Goal: Entertainment & Leisure: Consume media (video, audio)

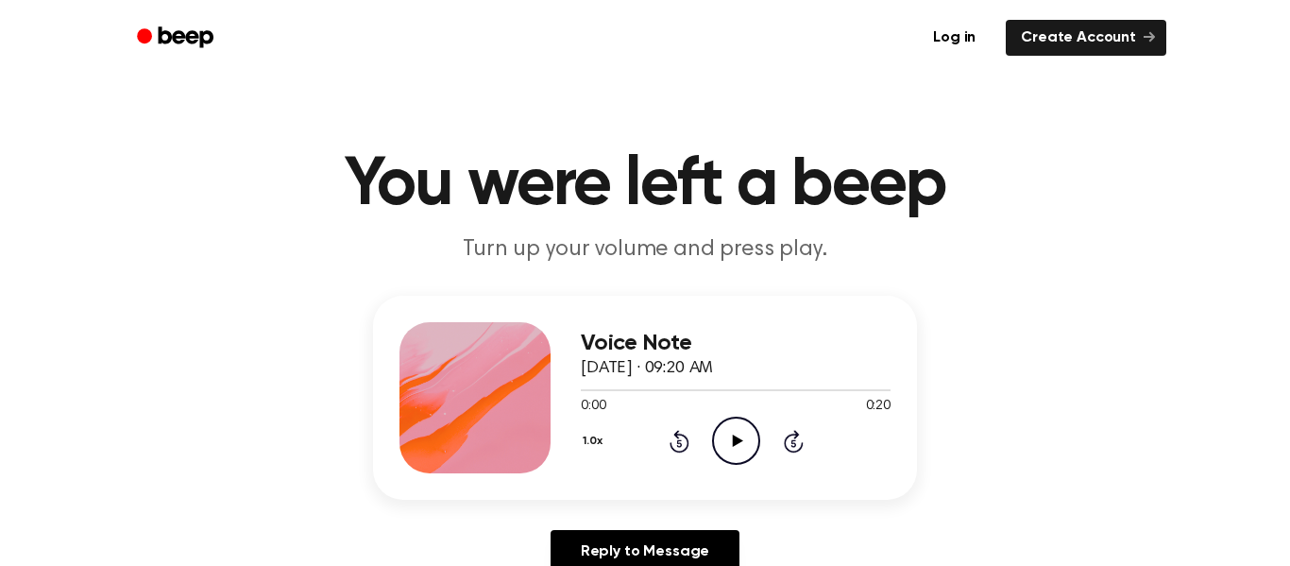
click at [727, 434] on icon "Play Audio" at bounding box center [736, 440] width 48 height 48
click at [727, 434] on icon "Pause Audio" at bounding box center [736, 440] width 48 height 48
click at [739, 450] on icon "Play Audio" at bounding box center [736, 440] width 48 height 48
click at [679, 443] on icon at bounding box center [678, 443] width 5 height 8
click at [666, 467] on div "Voice Note [DATE] · 09:20 AM 0:04 0:20 Your browser does not support the [objec…" at bounding box center [736, 397] width 310 height 151
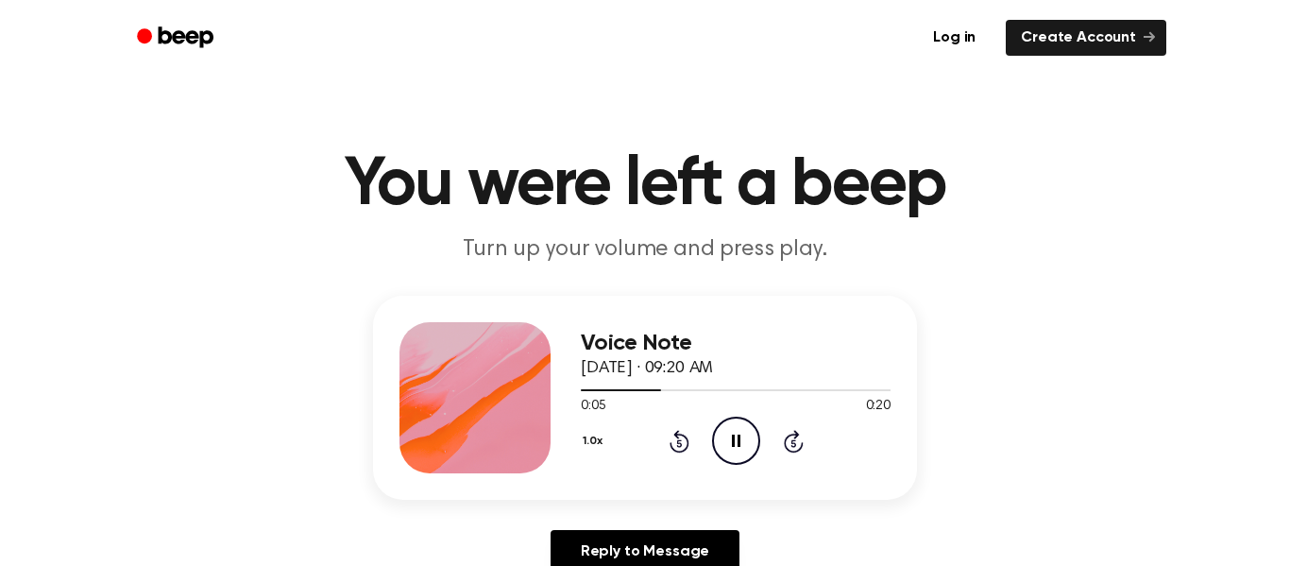
click at [669, 447] on icon "Rewind 5 seconds" at bounding box center [679, 441] width 21 height 25
click at [679, 443] on icon at bounding box center [678, 443] width 5 height 8
click at [739, 446] on icon at bounding box center [736, 440] width 8 height 12
click at [742, 433] on icon "Play Audio" at bounding box center [736, 440] width 48 height 48
click at [726, 439] on icon "Pause Audio" at bounding box center [736, 440] width 48 height 48
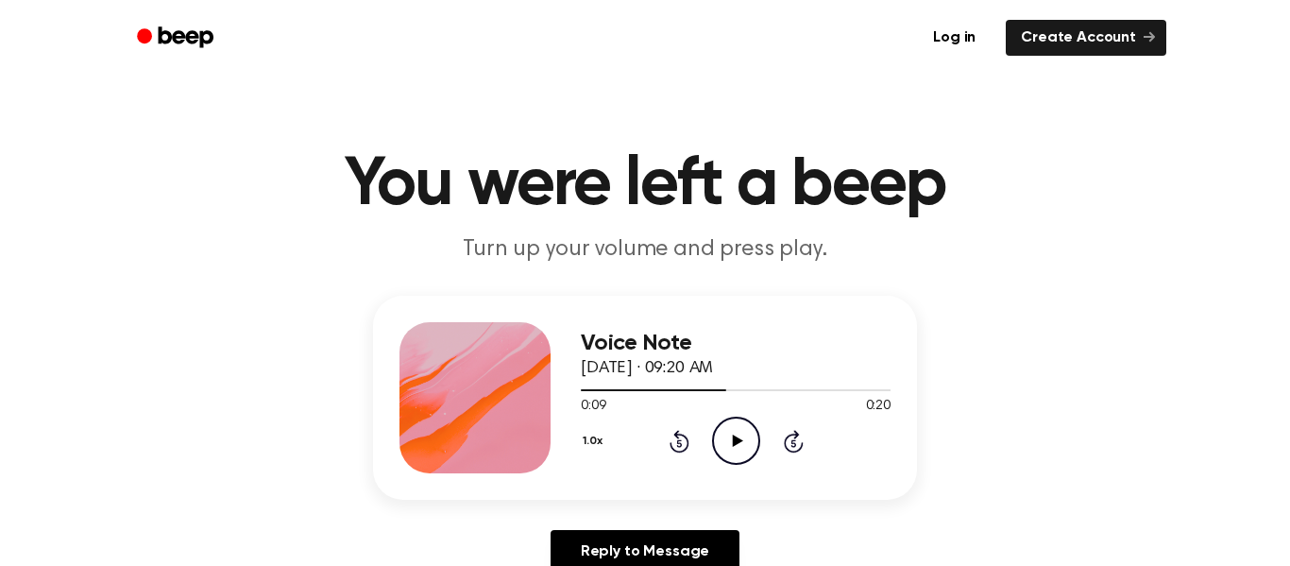
click at [739, 444] on icon "Play Audio" at bounding box center [736, 440] width 48 height 48
click at [735, 448] on icon "Pause Audio" at bounding box center [736, 440] width 48 height 48
click at [735, 444] on icon at bounding box center [737, 440] width 10 height 12
click at [750, 439] on icon "Pause Audio" at bounding box center [736, 440] width 48 height 48
click at [757, 460] on icon "Play Audio" at bounding box center [736, 440] width 48 height 48
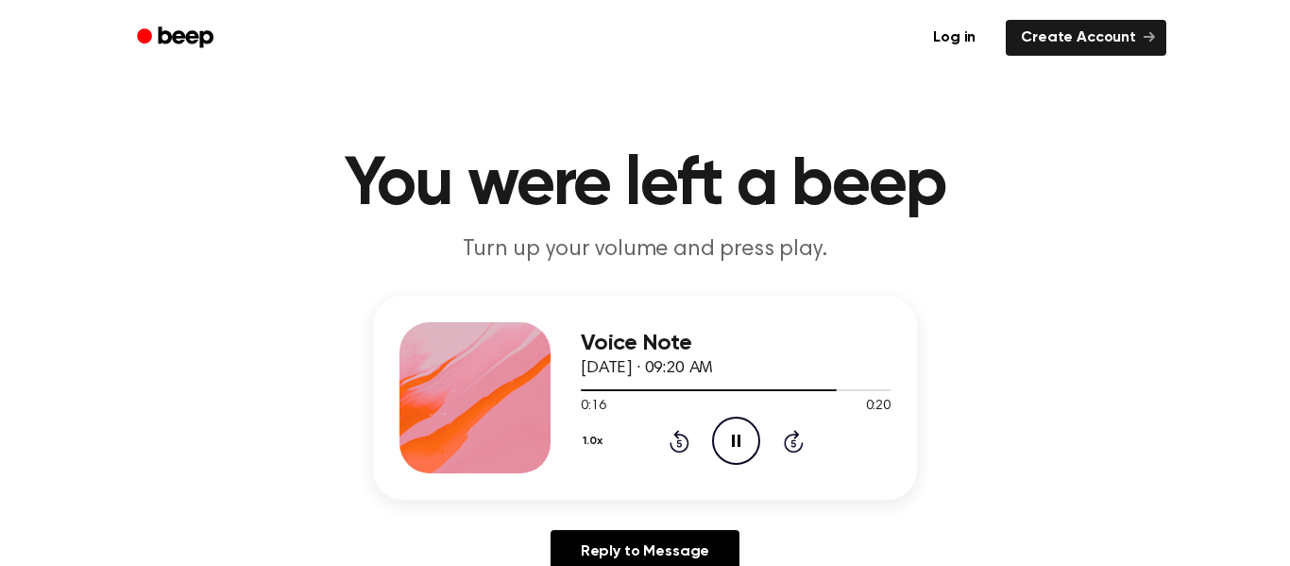
click at [688, 433] on icon "Rewind 5 seconds" at bounding box center [679, 441] width 21 height 25
click at [742, 443] on icon "Pause Audio" at bounding box center [736, 440] width 48 height 48
click at [743, 433] on icon "Play Audio" at bounding box center [736, 440] width 48 height 48
click at [734, 439] on icon at bounding box center [736, 440] width 8 height 12
click at [740, 450] on icon "Play Audio" at bounding box center [736, 440] width 48 height 48
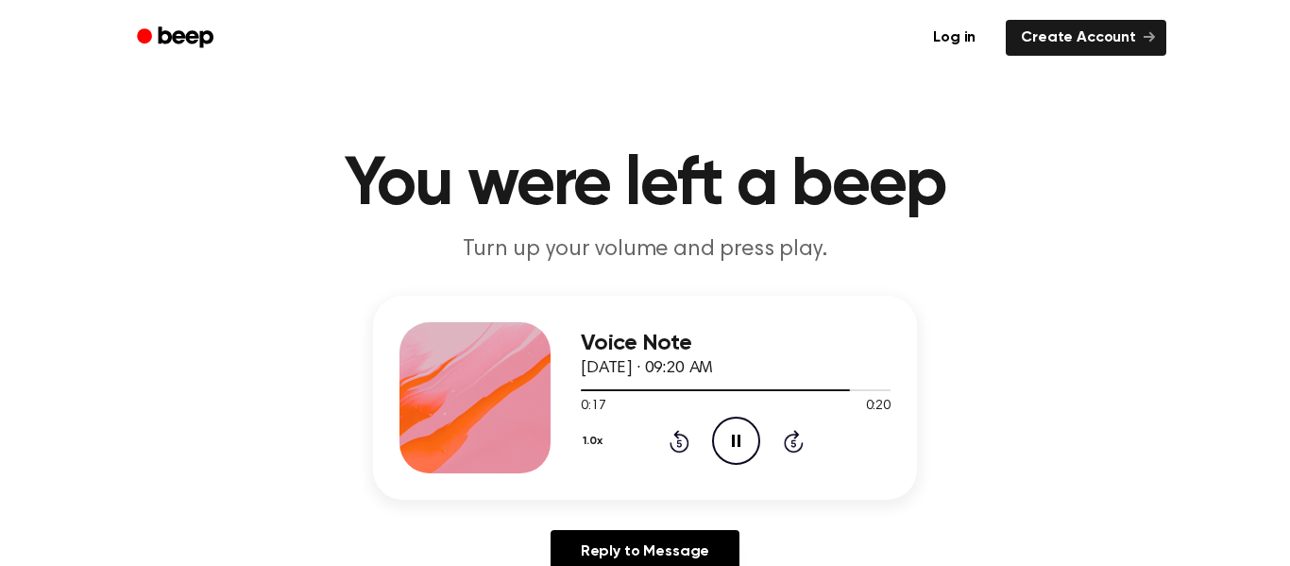
click at [679, 443] on icon at bounding box center [678, 443] width 5 height 8
click at [739, 446] on icon "Play Audio" at bounding box center [736, 440] width 48 height 48
click at [678, 443] on icon at bounding box center [678, 443] width 5 height 8
